Goal: Task Accomplishment & Management: Manage account settings

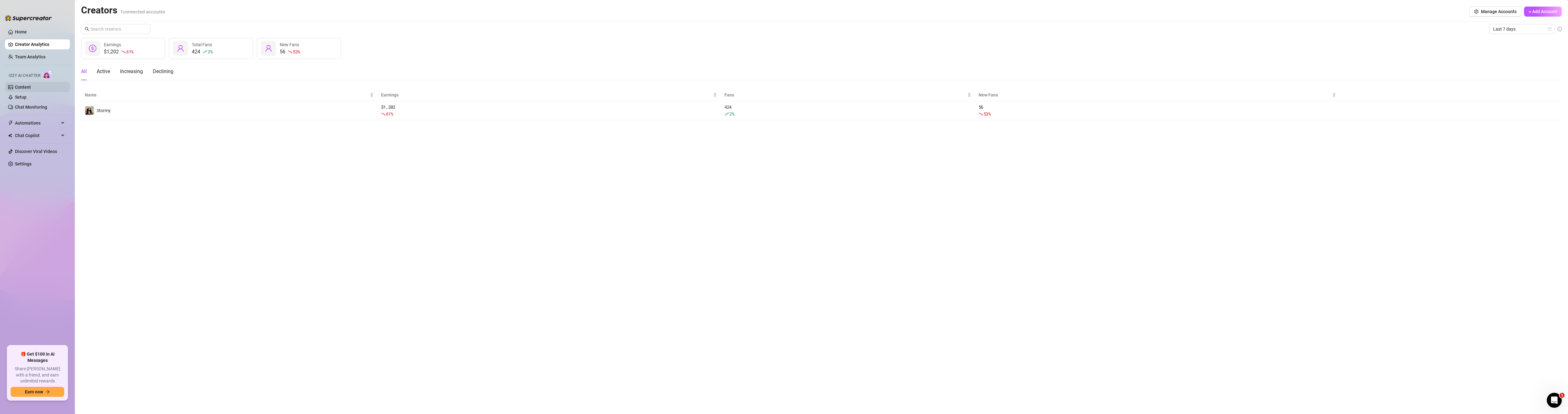
click at [29, 87] on link "Content" at bounding box center [23, 87] width 16 height 5
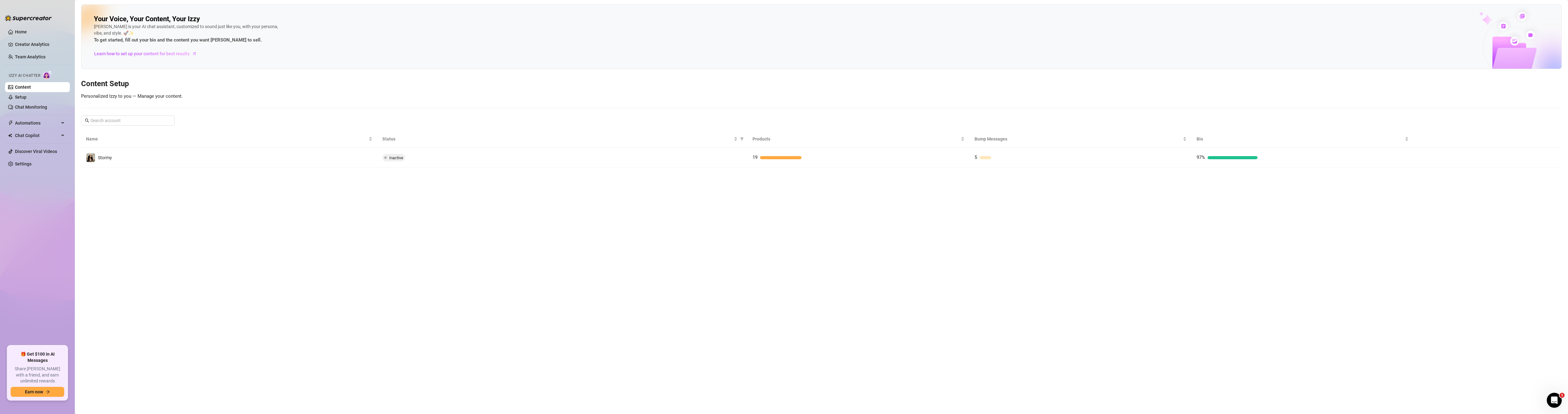
click at [1426, 157] on button "button" at bounding box center [1423, 157] width 10 height 10
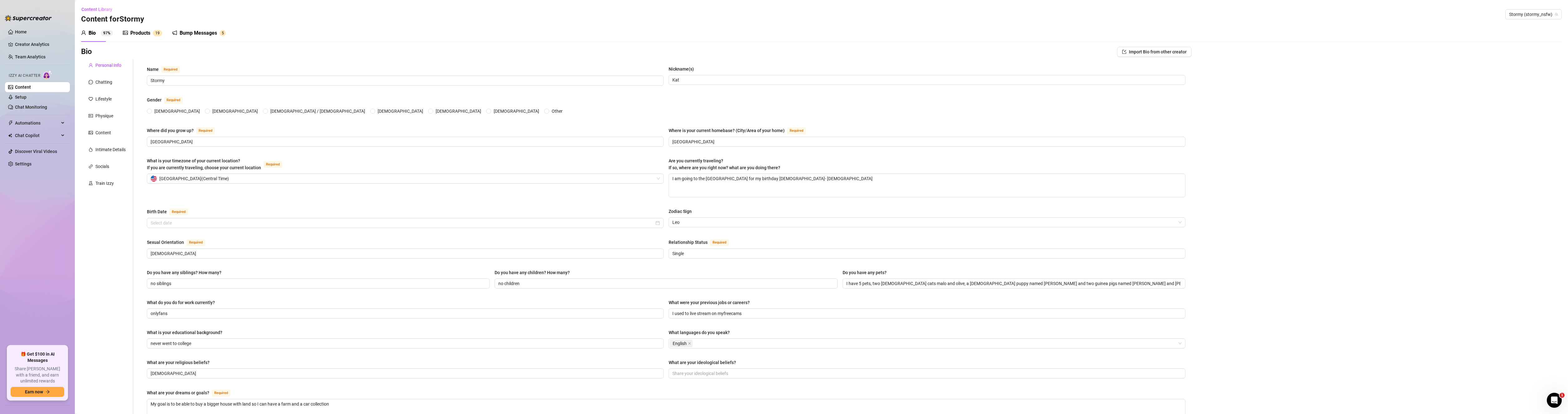
radio input "true"
type input "[DATE]"
click at [217, 28] on div "Bump Messages 5" at bounding box center [199, 32] width 54 height 17
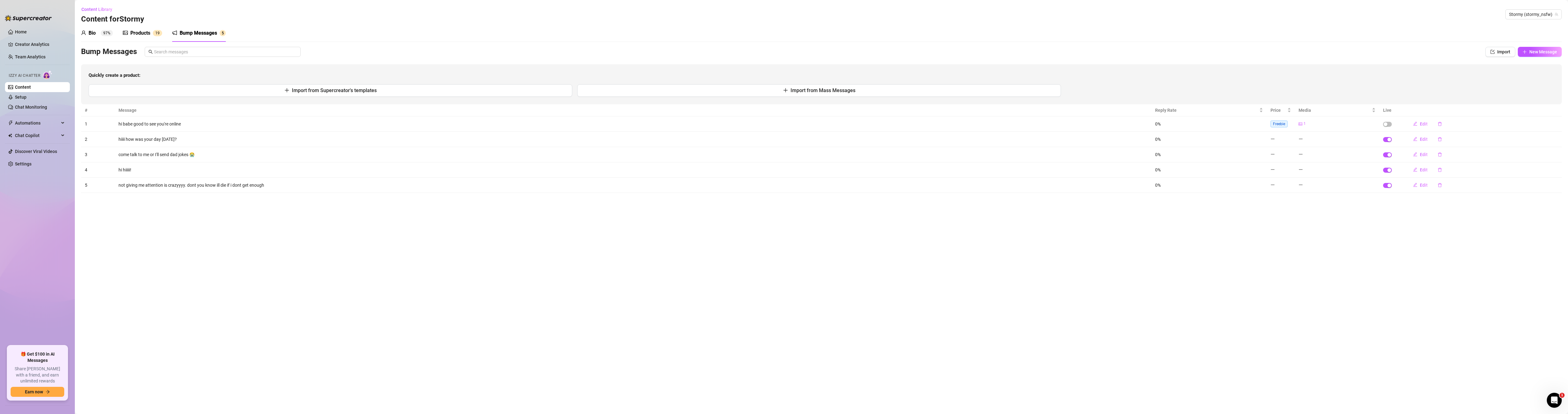
click at [149, 32] on div "Products" at bounding box center [140, 33] width 20 height 8
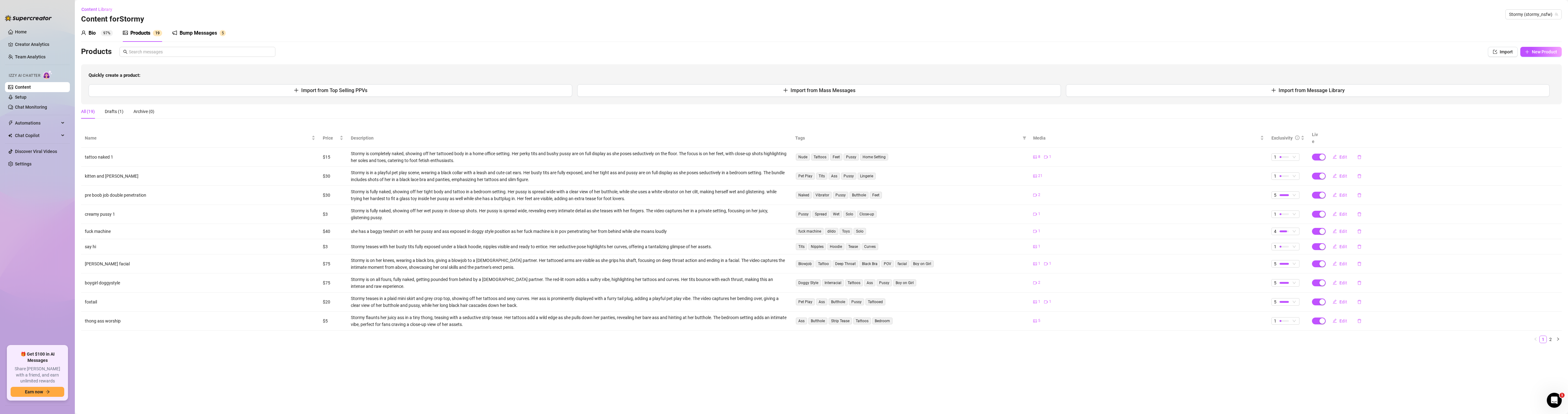
click at [97, 32] on div "Bio 97%" at bounding box center [97, 33] width 32 height 8
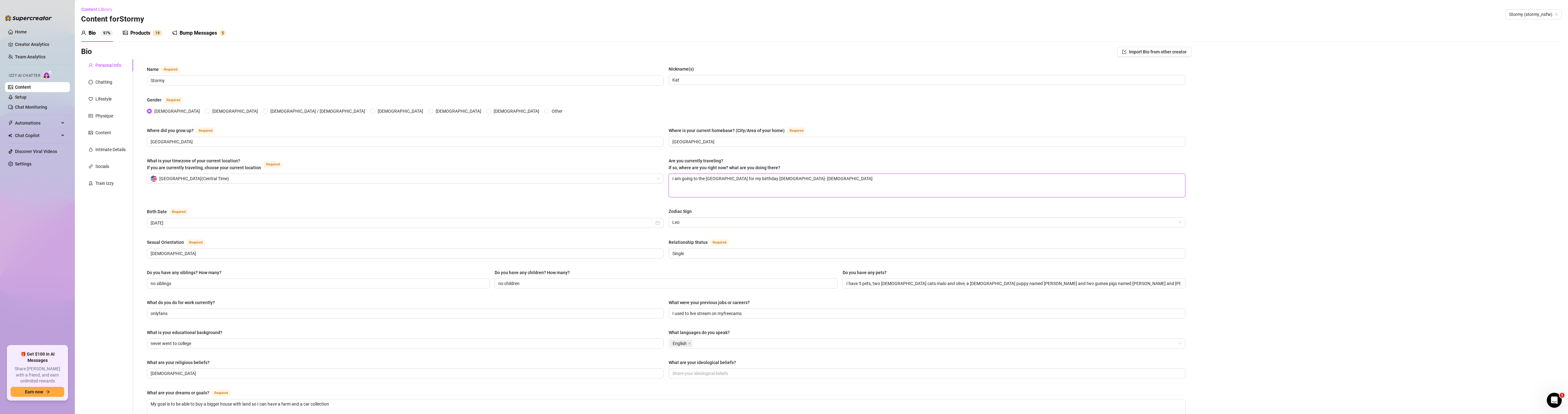
drag, startPoint x: 806, startPoint y: 181, endPoint x: 523, endPoint y: 170, distance: 283.2
click at [527, 173] on div "What is your timezone of your current location? If you are currently traveling,…" at bounding box center [666, 180] width 1038 height 46
click at [854, 168] on div "Are you currently traveling? If so, where are you right now? what are you doing…" at bounding box center [927, 166] width 516 height 17
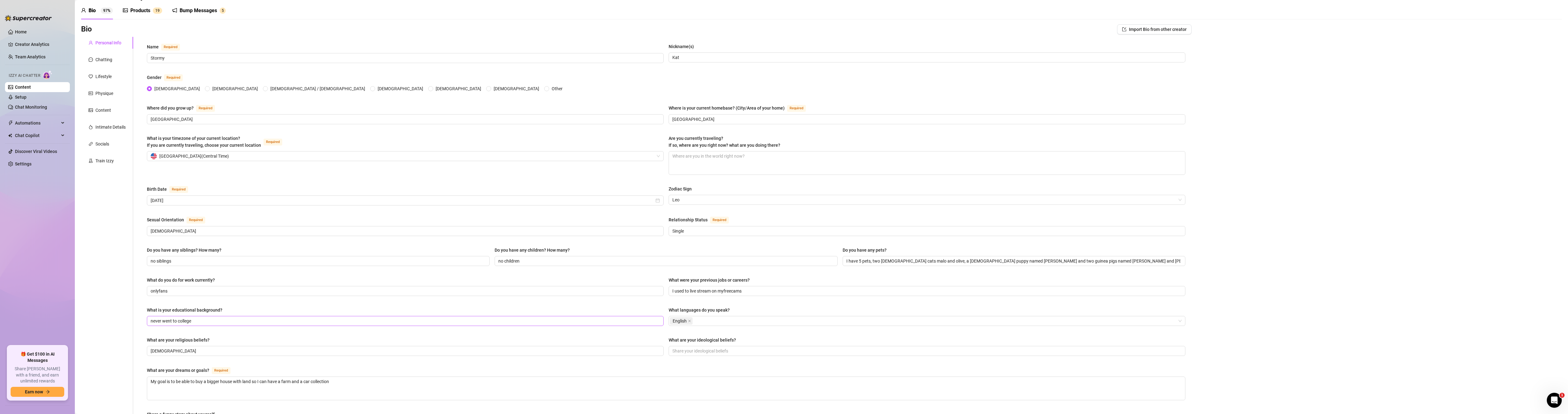
scroll to position [187, 0]
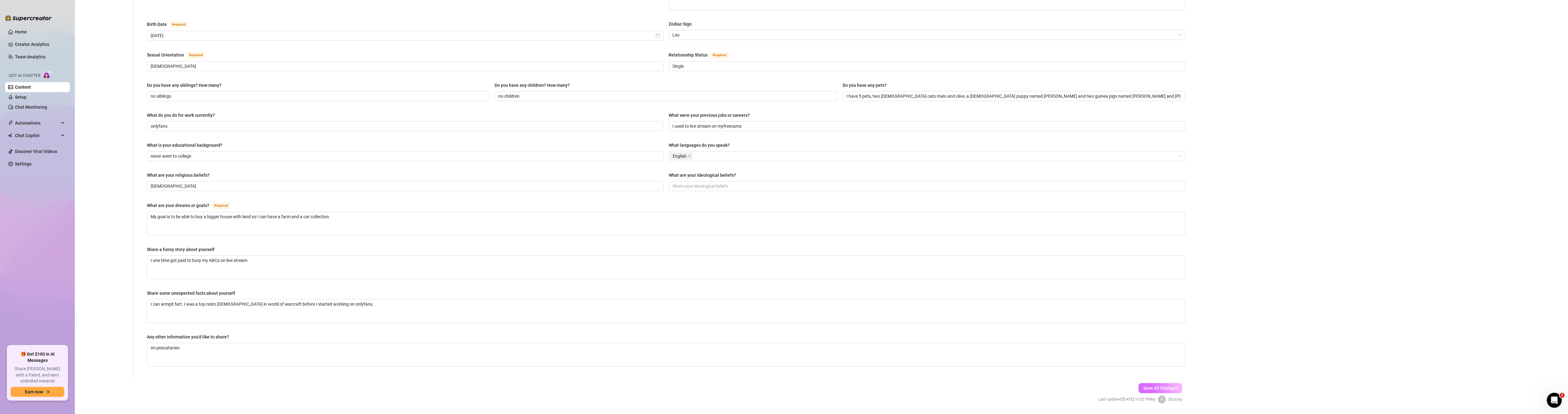
drag, startPoint x: 1173, startPoint y: 380, endPoint x: 1167, endPoint y: 384, distance: 7.2
click at [1172, 380] on div "Save All Changes Last updated: [DATE] 10:02 PM by [PERSON_NAME]" at bounding box center [1140, 393] width 103 height 30
click at [1167, 385] on span "Save All Changes" at bounding box center [1160, 387] width 34 height 5
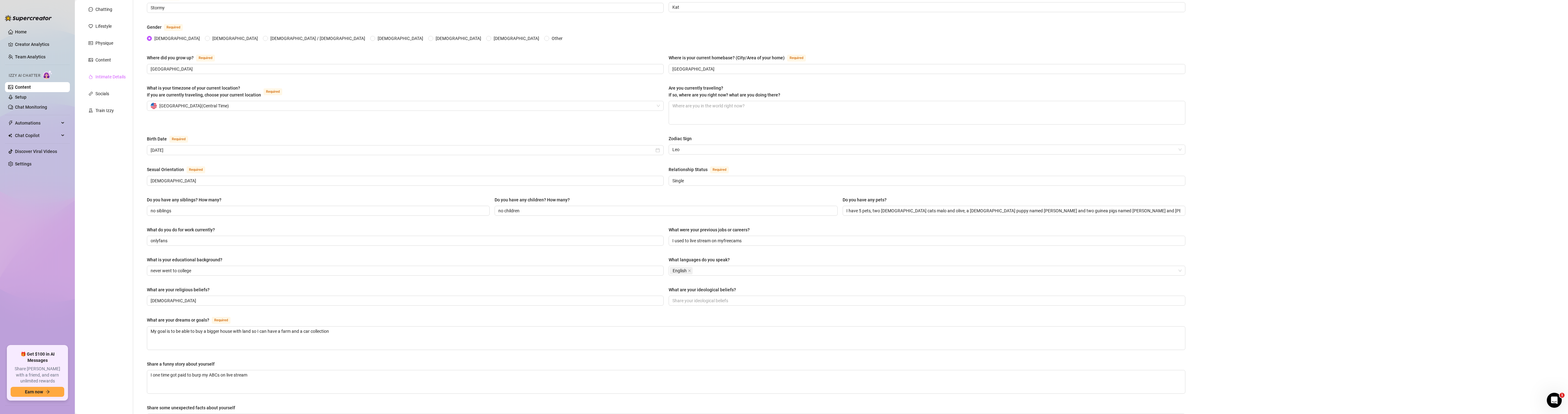
scroll to position [0, 0]
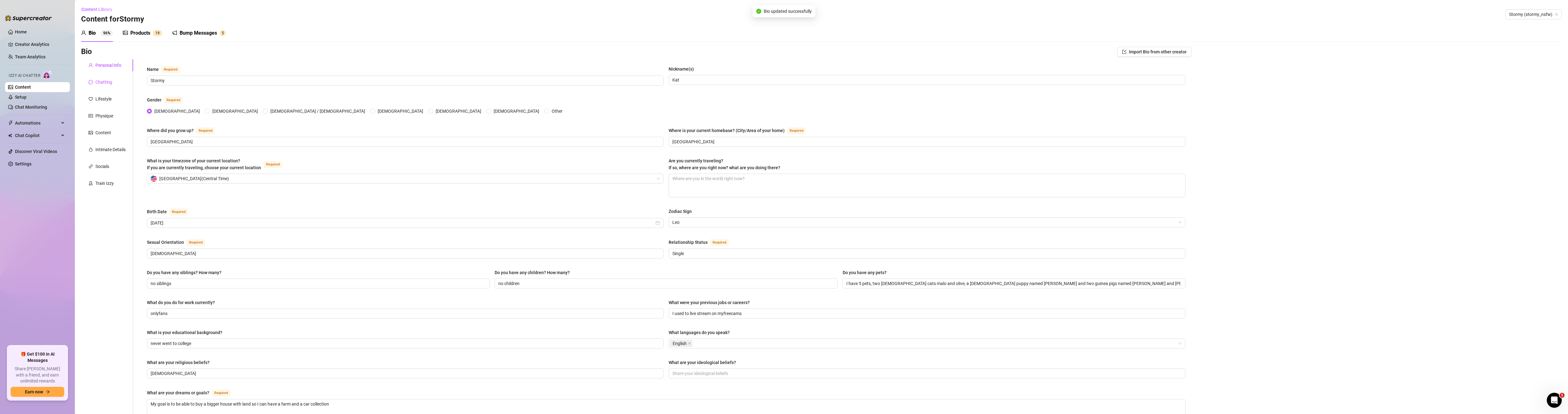
click at [106, 83] on div "Chatting" at bounding box center [103, 82] width 17 height 7
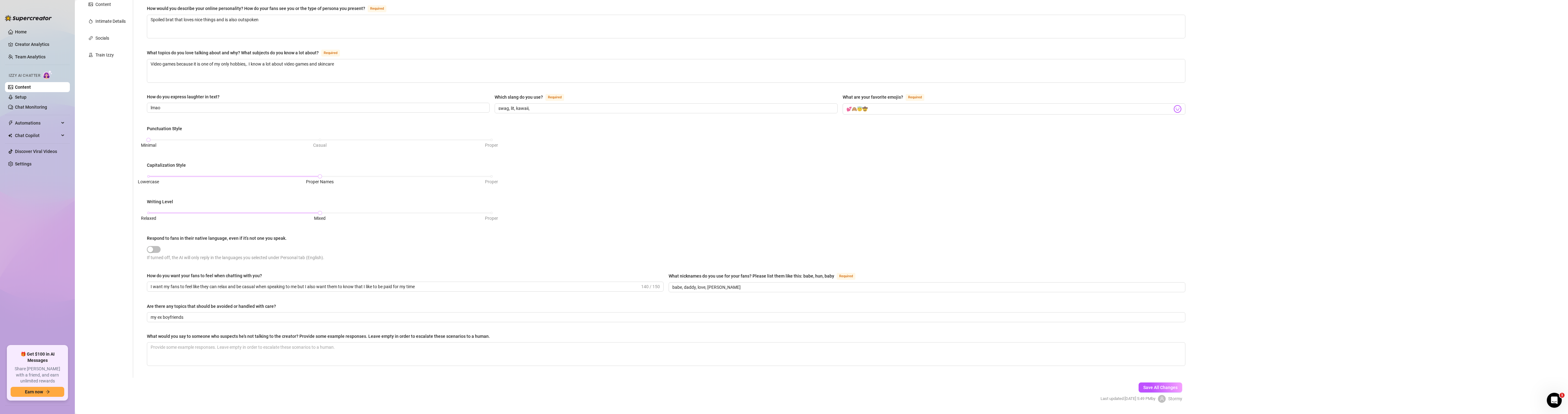
scroll to position [145, 0]
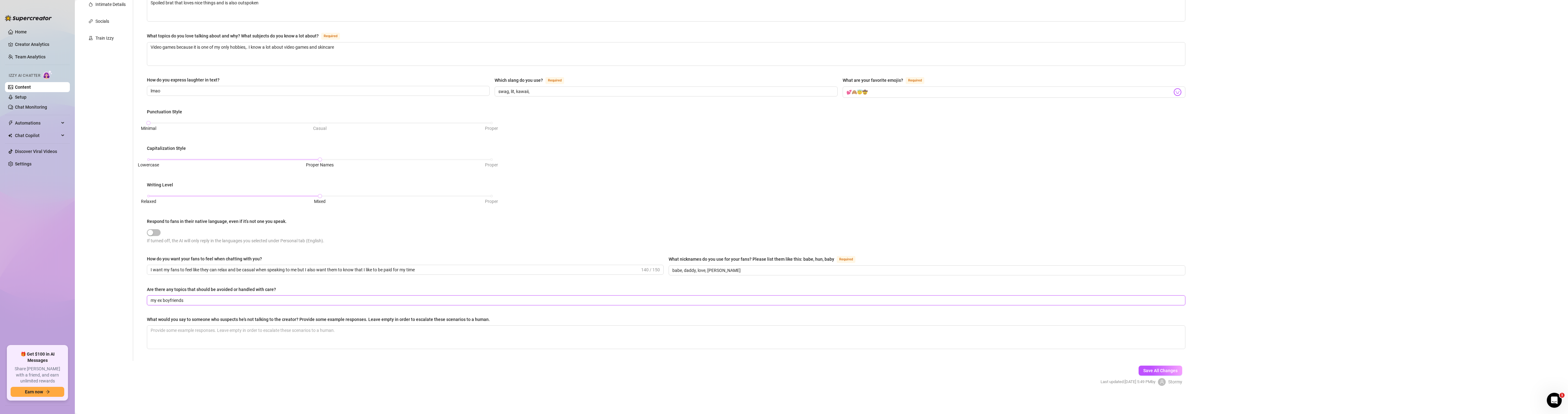
drag, startPoint x: 192, startPoint y: 296, endPoint x: 108, endPoint y: 283, distance: 85.0
click at [108, 288] on div "Personal Info Chatting Lifestyle Physique Content Intimate Details Socials Trai…" at bounding box center [636, 137] width 1110 height 446
click at [108, 279] on div "Personal Info Chatting Lifestyle Physique Content Intimate Details Socials Trai…" at bounding box center [108, 137] width 52 height 446
click at [1131, 372] on div "Save All Changes Last updated: [DATE] 5:49 PM by [PERSON_NAME]" at bounding box center [1141, 375] width 101 height 30
click at [1145, 369] on span "Save All Changes" at bounding box center [1160, 370] width 34 height 5
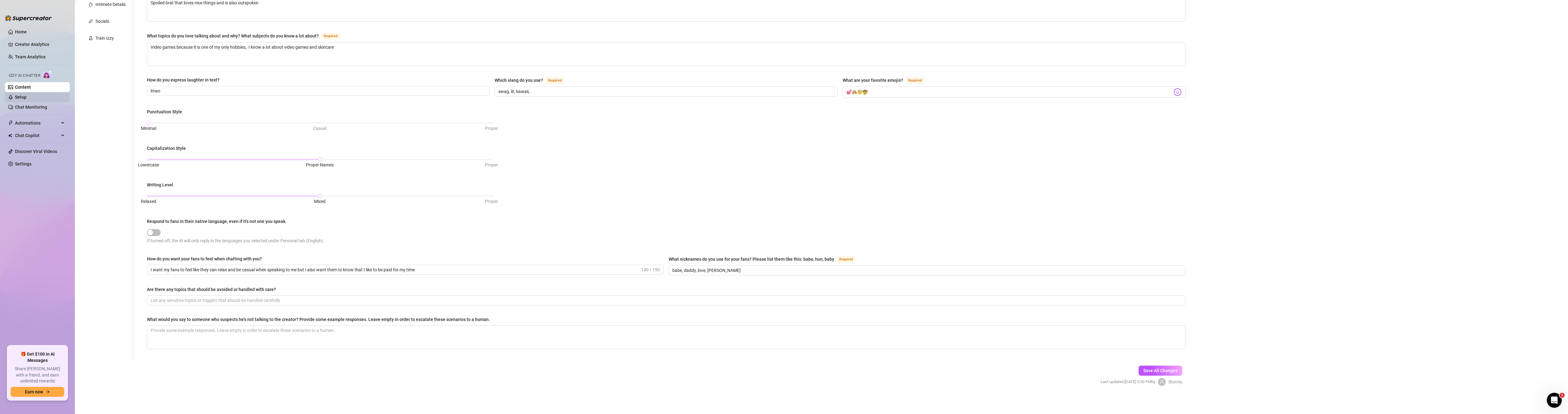
click at [26, 96] on link "Setup" at bounding box center [21, 97] width 12 height 5
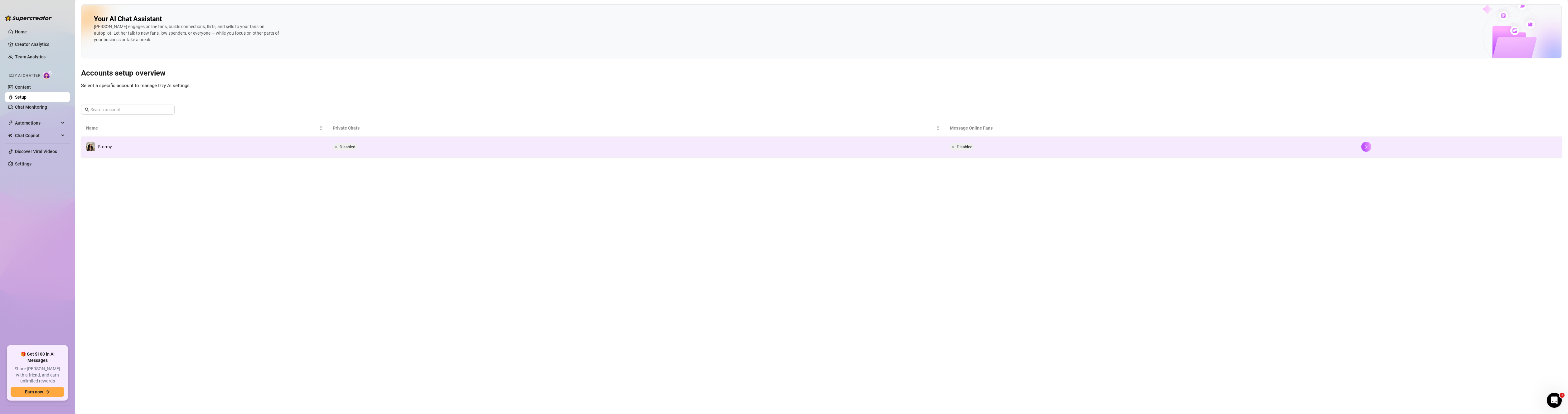
click at [992, 148] on td "Disabled" at bounding box center [1150, 146] width 411 height 20
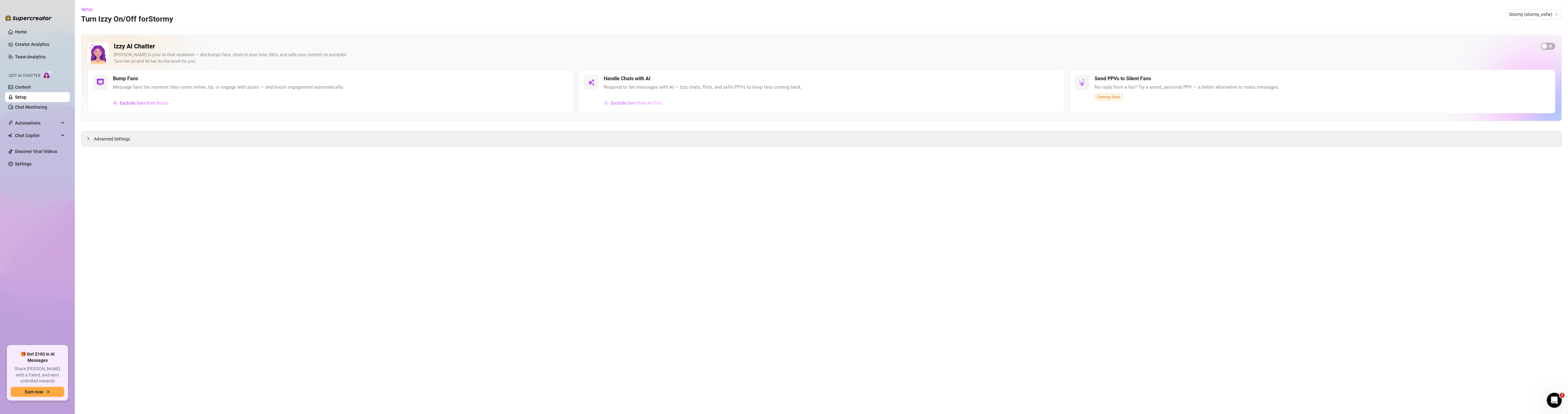
click at [633, 104] on span "Exclude fans from AI Chat" at bounding box center [636, 103] width 51 height 5
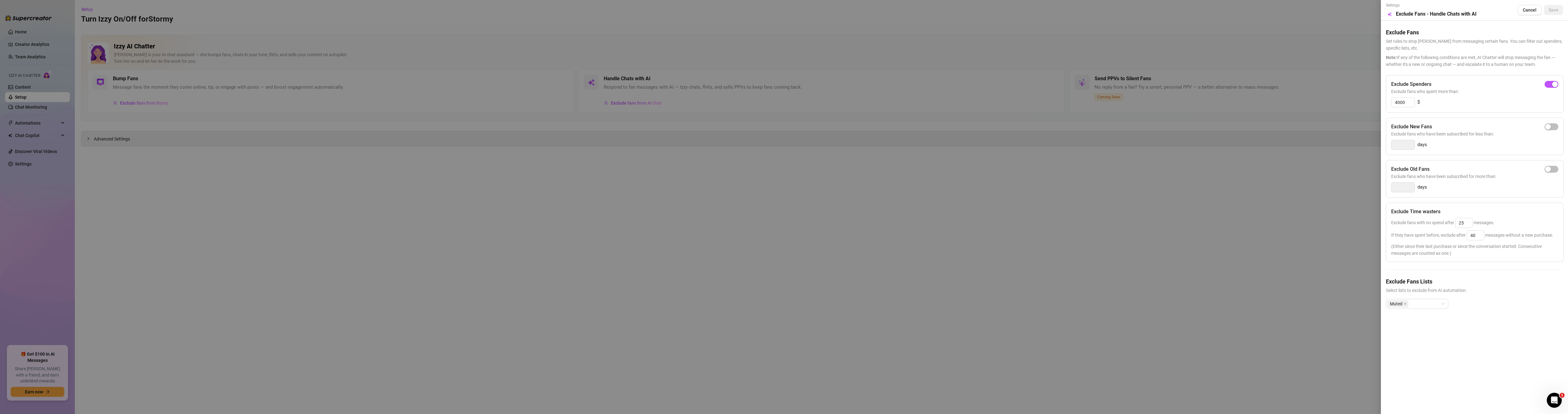
click at [1154, 271] on div at bounding box center [784, 207] width 1568 height 414
